Goal: Transaction & Acquisition: Purchase product/service

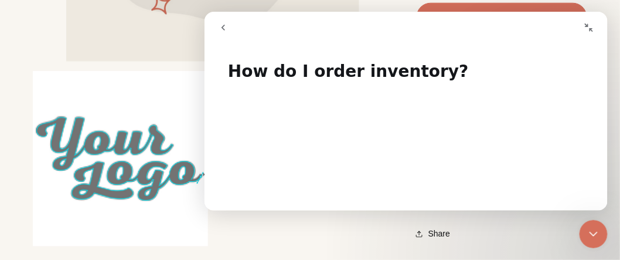
click at [589, 230] on icon "Close Intercom Messenger" at bounding box center [593, 233] width 14 height 14
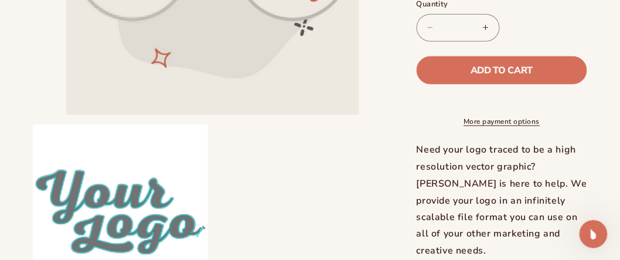
scroll to position [307, 0]
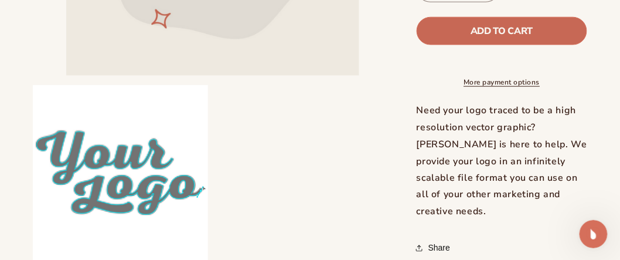
click at [484, 45] on button "Add to cart" at bounding box center [502, 30] width 171 height 28
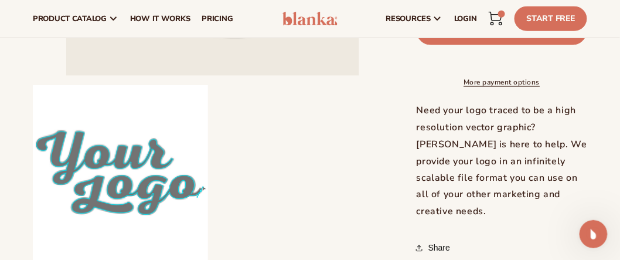
click at [498, 13] on icon at bounding box center [496, 19] width 14 height 14
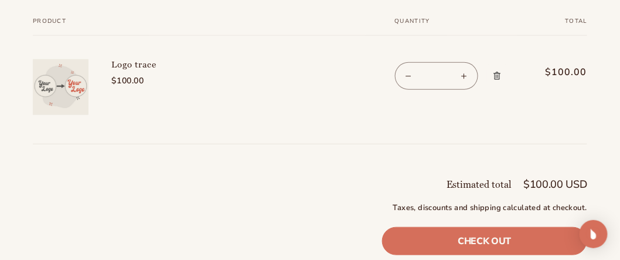
scroll to position [222, 0]
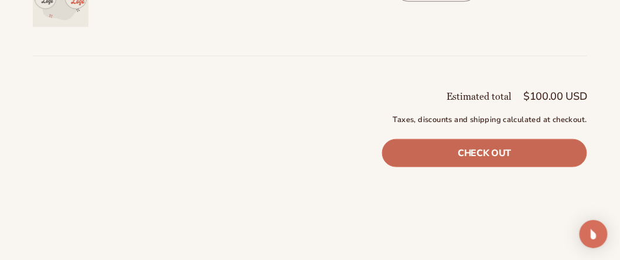
click at [443, 147] on link "Check out" at bounding box center [484, 153] width 205 height 28
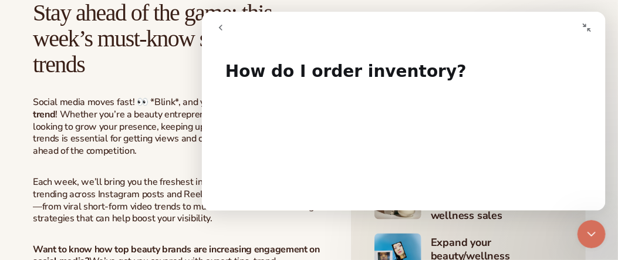
click at [216, 27] on icon "go back" at bounding box center [219, 26] width 9 height 9
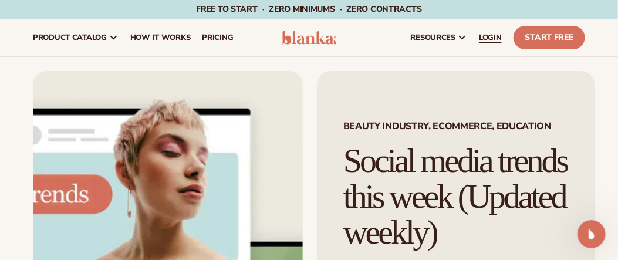
click at [485, 35] on span "LOGIN" at bounding box center [490, 37] width 23 height 9
